Goal: Task Accomplishment & Management: Complete application form

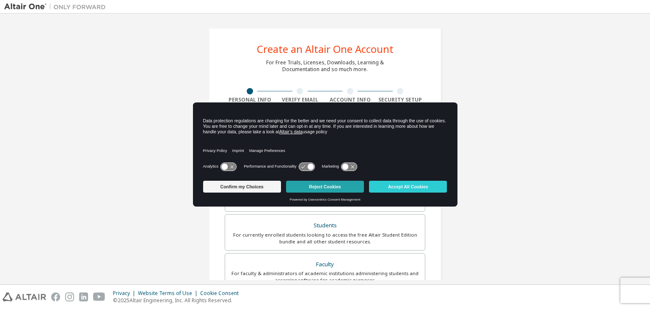
click at [343, 185] on button "Reject Cookies" at bounding box center [325, 187] width 78 height 12
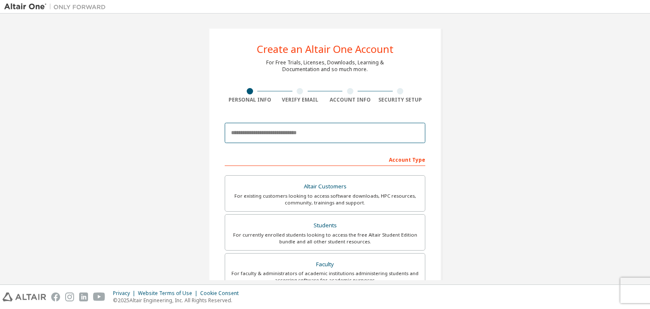
click at [308, 131] on input "email" at bounding box center [325, 133] width 201 height 20
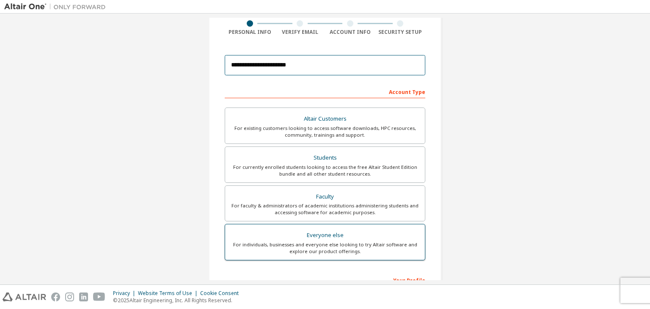
scroll to position [42, 0]
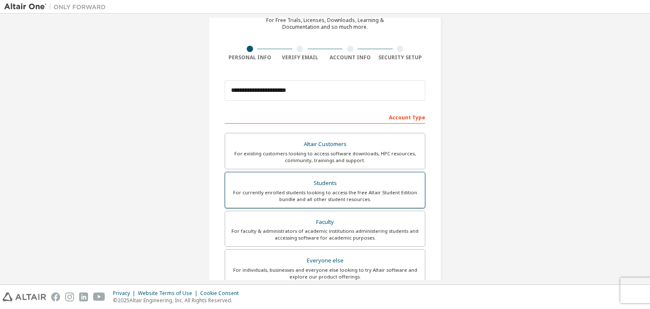
click at [374, 193] on div "For currently enrolled students looking to access the free Altair Student Editi…" at bounding box center [325, 196] width 190 height 14
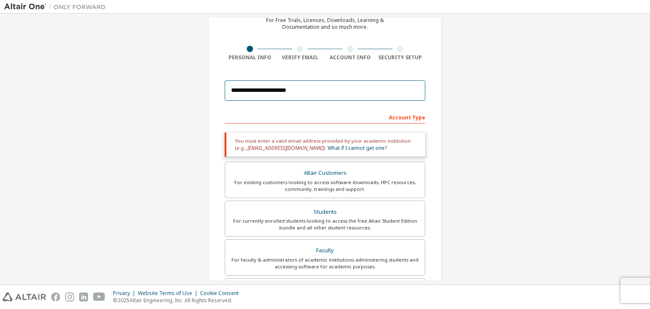
drag, startPoint x: 343, startPoint y: 85, endPoint x: 223, endPoint y: 96, distance: 120.2
click at [225, 96] on input "**********" at bounding box center [325, 90] width 201 height 20
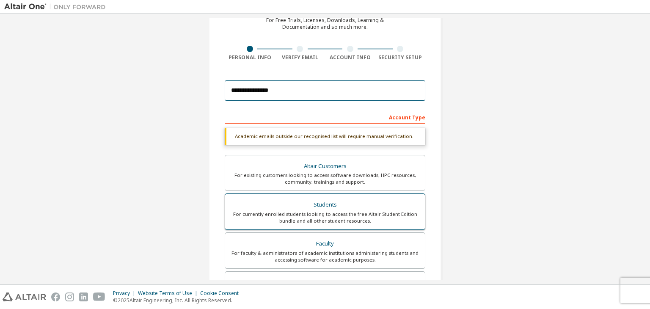
type input "**********"
click at [333, 208] on div "Students" at bounding box center [325, 205] width 190 height 12
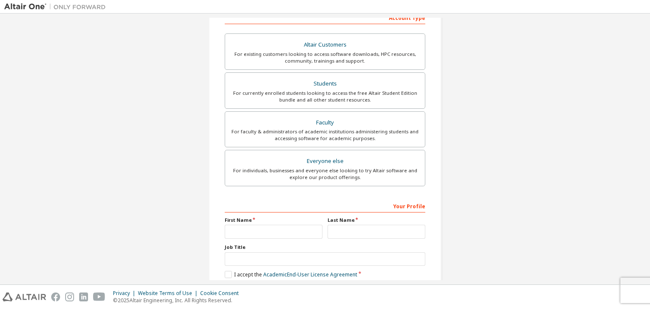
scroll to position [184, 0]
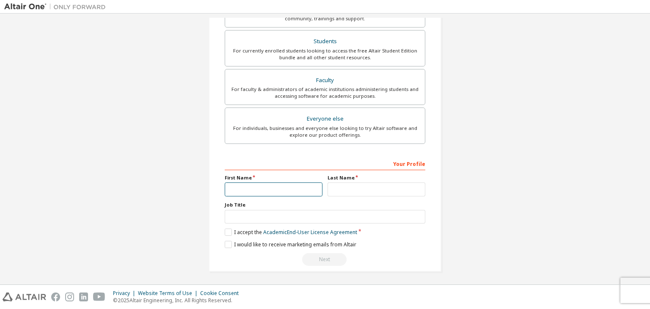
click at [311, 190] on input "text" at bounding box center [274, 189] width 98 height 14
type input "****"
type input "*"
type input "******"
click at [225, 229] on label "I accept the Academic End-User License Agreement" at bounding box center [291, 231] width 132 height 7
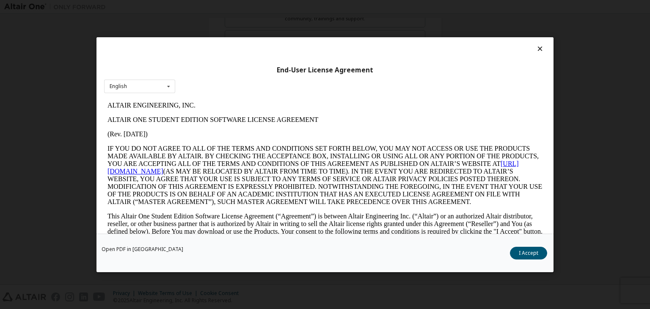
scroll to position [0, 0]
click at [534, 254] on button "I Accept" at bounding box center [528, 253] width 37 height 13
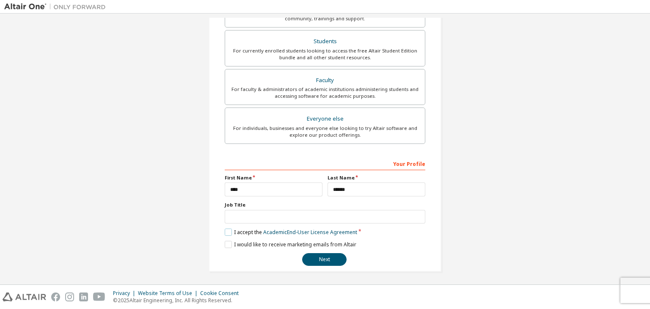
click at [225, 230] on label "I accept the Academic End-User License Agreement" at bounding box center [291, 231] width 132 height 7
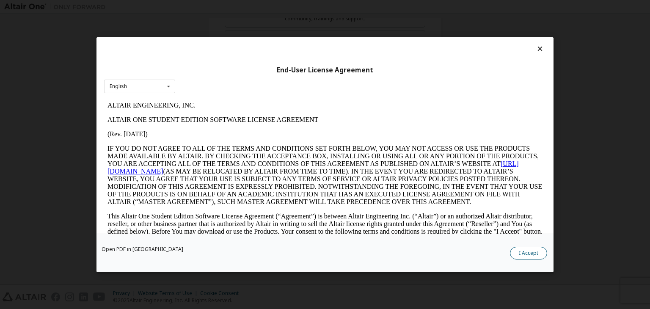
click at [518, 256] on button "I Accept" at bounding box center [528, 253] width 37 height 13
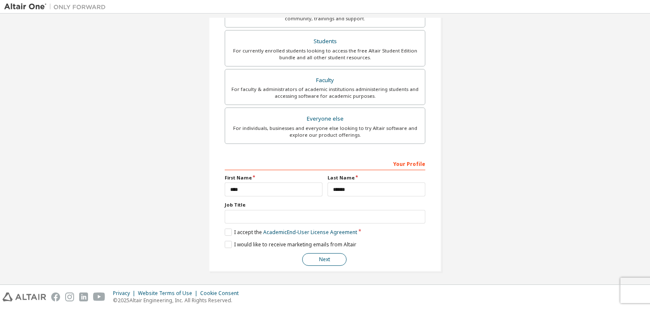
click at [335, 259] on button "Next" at bounding box center [324, 259] width 44 height 13
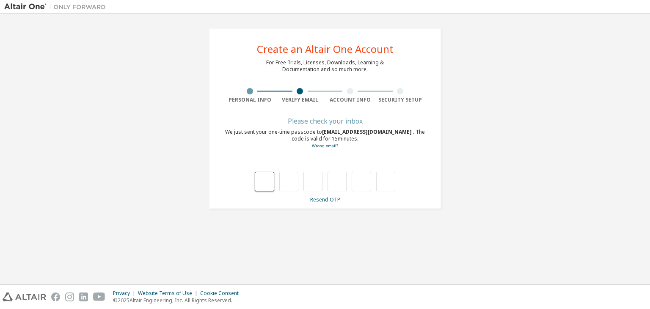
click at [264, 178] on input "text" at bounding box center [264, 181] width 19 height 19
type input "*"
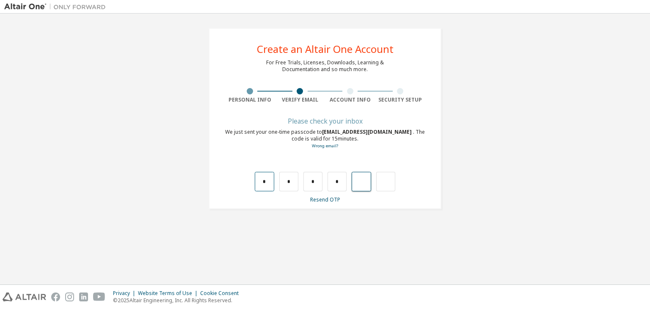
type input "*"
